Goal: Task Accomplishment & Management: Manage account settings

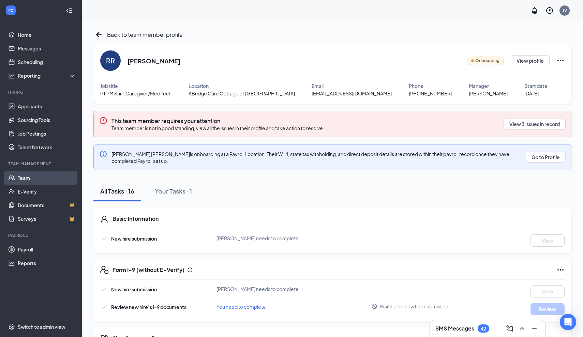
click at [23, 177] on link "Team" at bounding box center [47, 178] width 58 height 14
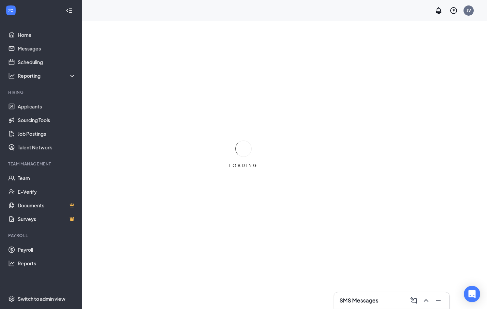
click at [174, 220] on div "LOADING" at bounding box center [243, 154] width 487 height 309
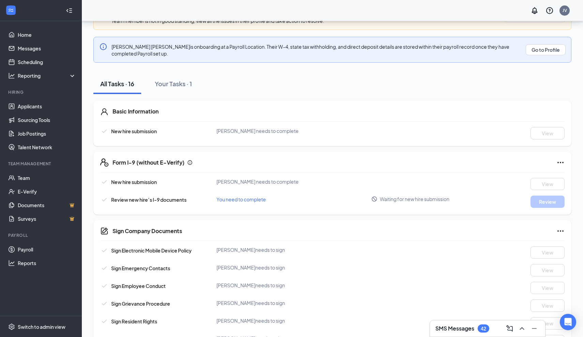
scroll to position [109, 0]
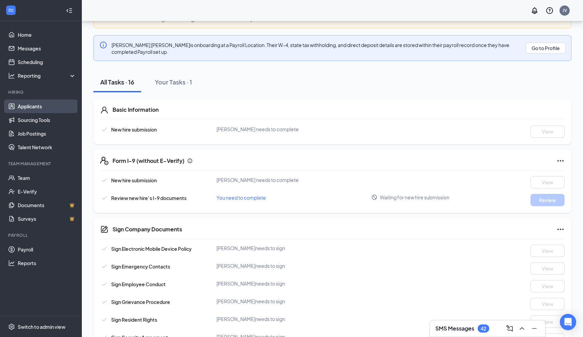
click at [30, 106] on link "Applicants" at bounding box center [47, 107] width 58 height 14
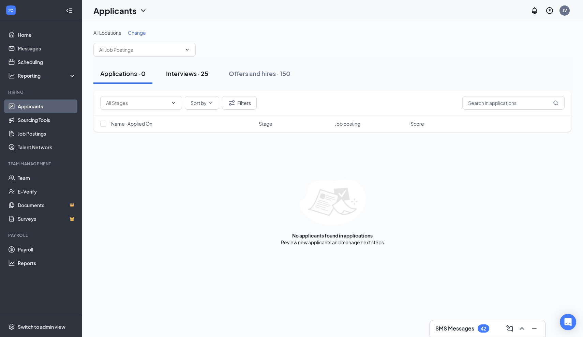
click at [201, 70] on div "Interviews · 25" at bounding box center [187, 73] width 42 height 9
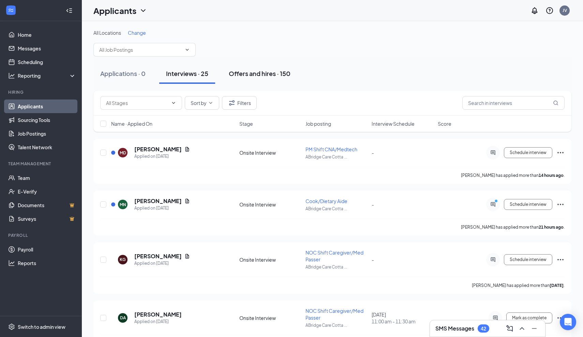
click at [247, 74] on div "Offers and hires · 150" at bounding box center [260, 73] width 62 height 9
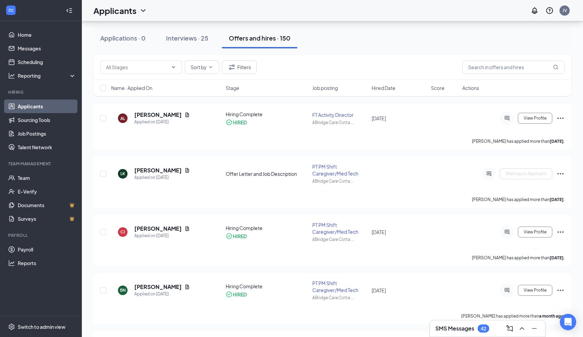
scroll to position [314, 0]
click at [560, 172] on icon "Ellipses" at bounding box center [560, 173] width 8 height 8
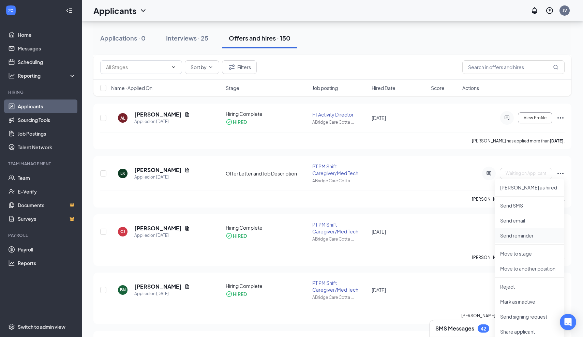
click at [528, 236] on p "Send reminder" at bounding box center [529, 235] width 59 height 7
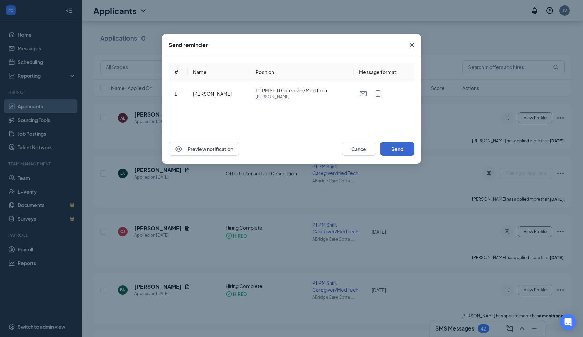
click at [398, 146] on button "Send" at bounding box center [397, 149] width 34 height 14
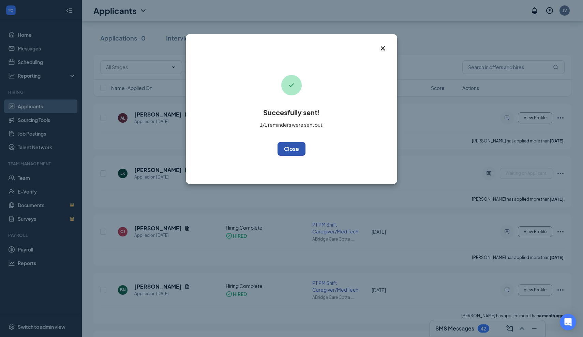
click at [289, 149] on button "OK" at bounding box center [291, 149] width 28 height 14
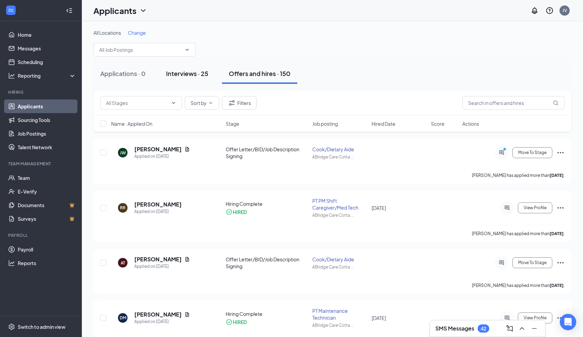
click at [196, 71] on div "Interviews · 25" at bounding box center [187, 73] width 42 height 9
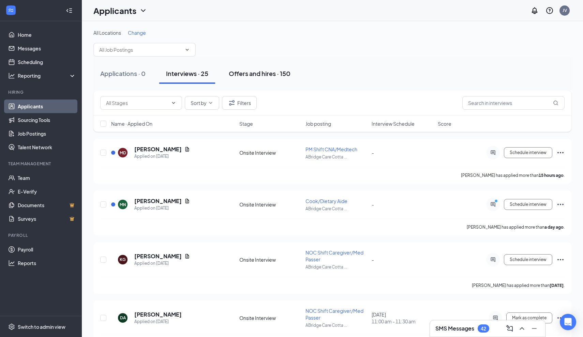
click at [270, 77] on div "Offers and hires · 150" at bounding box center [260, 73] width 62 height 9
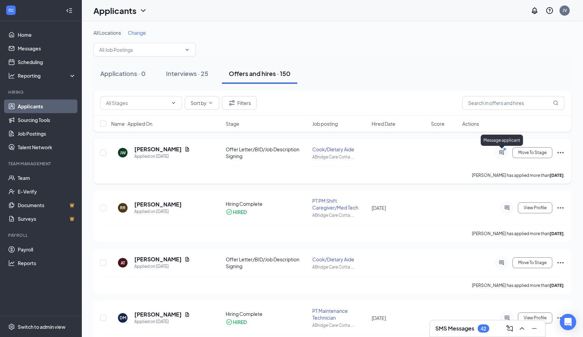
click at [501, 154] on icon "ActiveChat" at bounding box center [501, 152] width 8 height 5
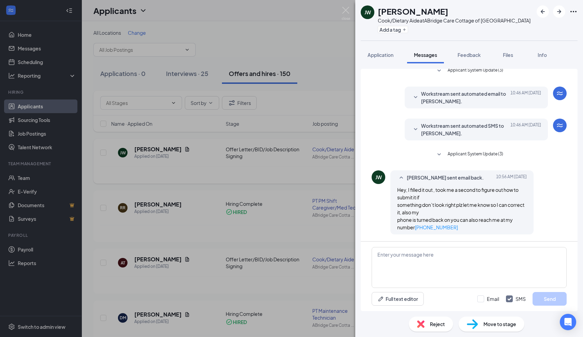
scroll to position [59, 0]
click at [343, 11] on img at bounding box center [345, 13] width 9 height 13
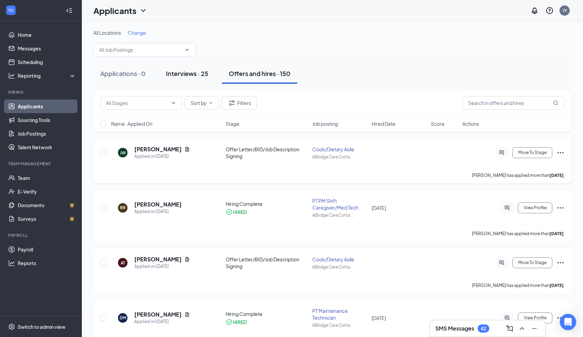
click at [187, 76] on div "Interviews · 25" at bounding box center [187, 73] width 42 height 9
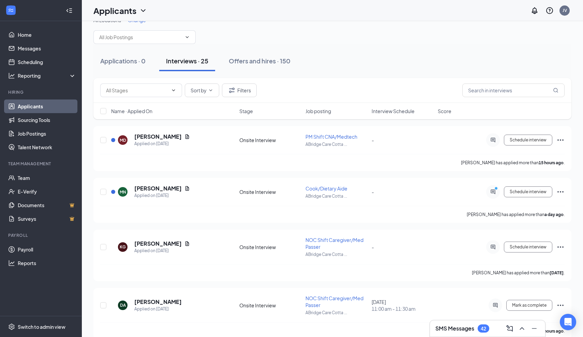
scroll to position [16, 0]
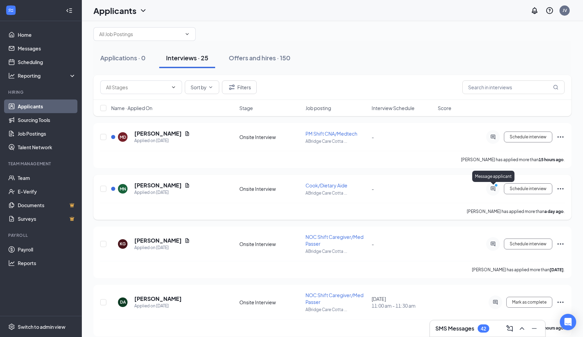
click at [493, 188] on icon "PrimaryDot" at bounding box center [497, 185] width 8 height 5
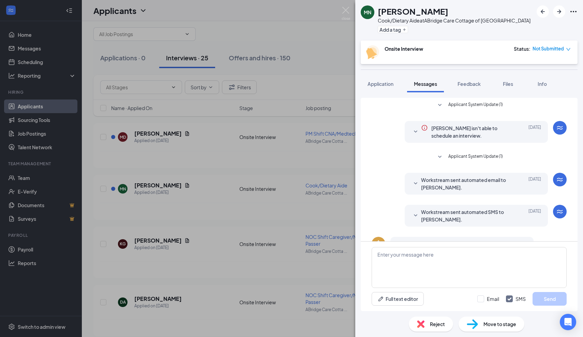
scroll to position [29, 0]
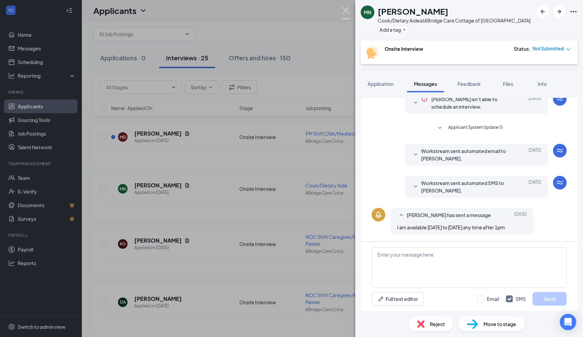
click at [346, 11] on img at bounding box center [345, 13] width 9 height 13
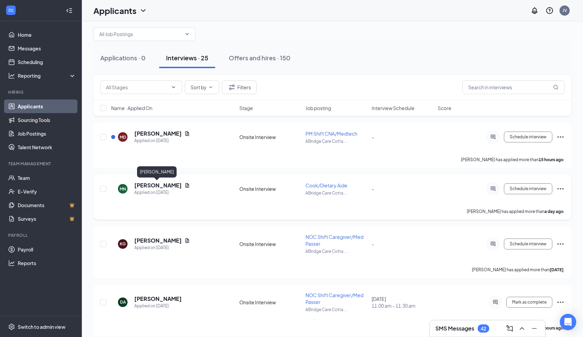
click at [155, 184] on h5 "Maddy Nohelty" at bounding box center [157, 185] width 47 height 7
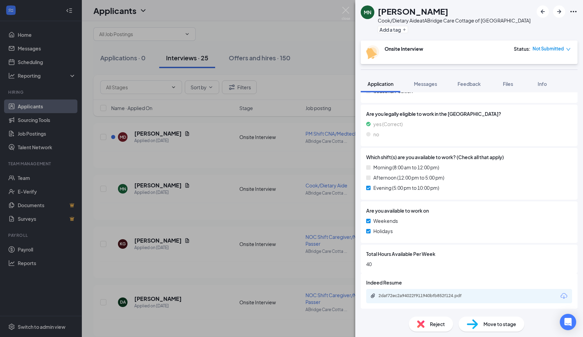
scroll to position [184, 0]
click at [399, 295] on div "2daf72ec2a94022f911940bfb852f124.pdf" at bounding box center [425, 296] width 95 height 5
